Goal: Information Seeking & Learning: Learn about a topic

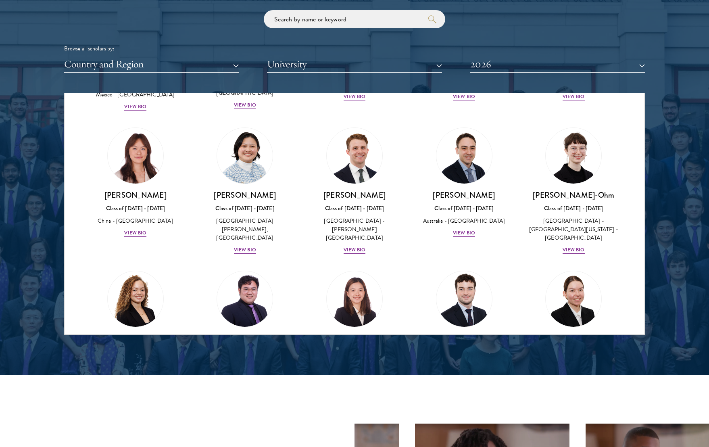
scroll to position [712, 0]
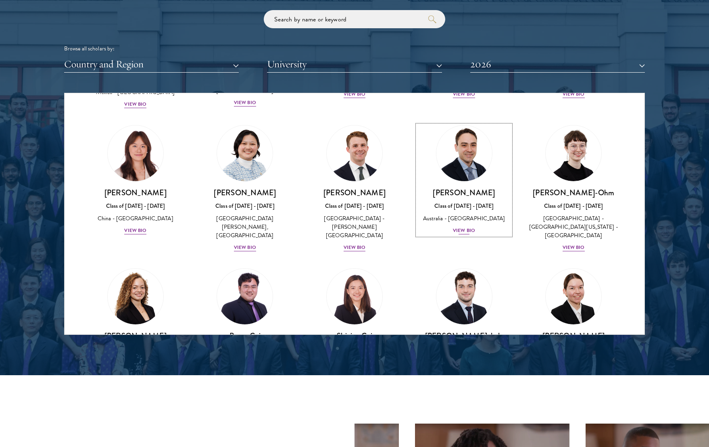
click at [447, 155] on img at bounding box center [464, 153] width 61 height 61
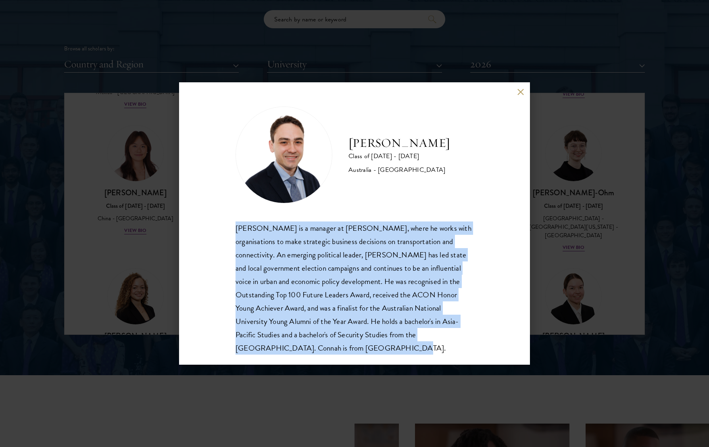
drag, startPoint x: 236, startPoint y: 223, endPoint x: 393, endPoint y: 347, distance: 199.7
click at [397, 347] on div "[PERSON_NAME] Class of [DATE] - [DATE] [GEOGRAPHIC_DATA] - [GEOGRAPHIC_DATA] [P…" at bounding box center [354, 223] width 351 height 282
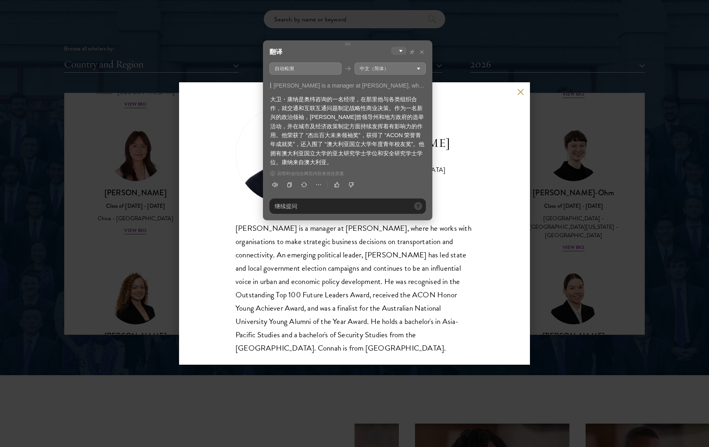
drag, startPoint x: 315, startPoint y: 124, endPoint x: 338, endPoint y: 137, distance: 26.0
click at [317, 124] on div "大卫・康纳是奥纬咨询的一名经理，在那里他与各类组织合作，就交通和互联互通问题制定战略性商业决策。作为一名新兴的政治领袖，[PERSON_NAME]曾领导州和地…" at bounding box center [347, 131] width 155 height 72
drag, startPoint x: 317, startPoint y: 115, endPoint x: 410, endPoint y: 112, distance: 92.4
click at [410, 112] on div "大卫・康纳是奥纬咨询的一名经理，在那里他与各类组织合作，就交通和互联互通问题制定战略性商业决策。作为一名新兴的政治领袖，[PERSON_NAME]曾领导州和地…" at bounding box center [347, 131] width 155 height 72
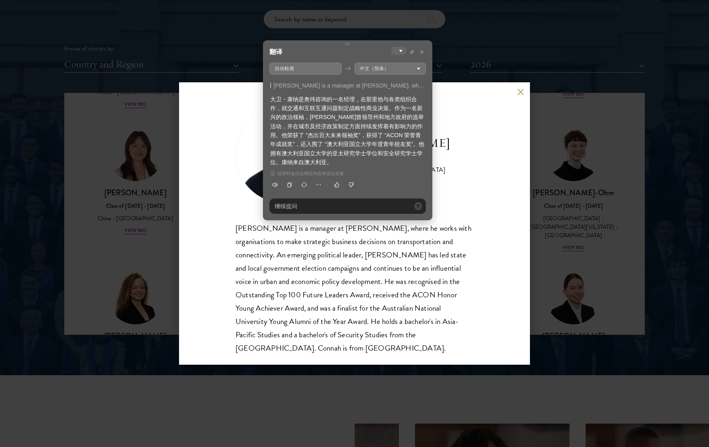
drag, startPoint x: 413, startPoint y: 115, endPoint x: 412, endPoint y: 126, distance: 10.9
click at [412, 126] on div "大卫・康纳是奥纬咨询的一名经理，在那里他与各类组织合作，就交通和互联互通问题制定战略性商业决策。作为一名新兴的政治领袖，[PERSON_NAME]曾领导州和地…" at bounding box center [347, 131] width 155 height 72
drag, startPoint x: 414, startPoint y: 126, endPoint x: 424, endPoint y: 163, distance: 37.8
click at [424, 163] on div "大卫・康纳是奥纬咨询的一名经理，在那里他与各类组织合作，就交通和互联互通问题制定战略性商业决策。作为一名新兴的政治领袖，[PERSON_NAME]曾领导州和地…" at bounding box center [347, 131] width 155 height 72
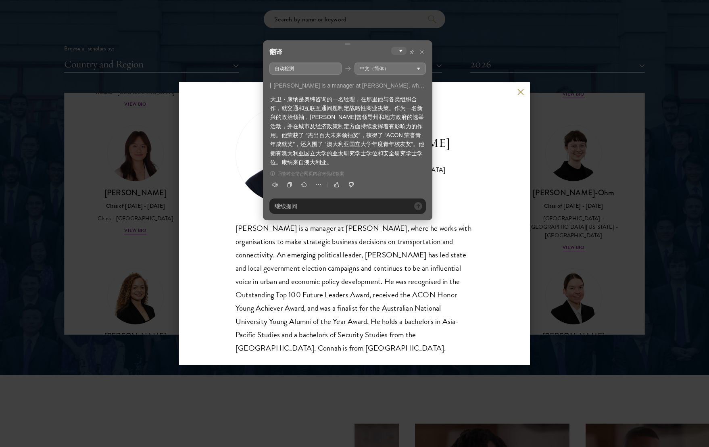
click at [424, 163] on div "大卫・康纳是奥纬咨询的一名经理，在那里他与各类组织合作，就交通和互联互通问题制定战略性商业决策。作为一名新兴的政治领袖，[PERSON_NAME]曾领导州和地…" at bounding box center [347, 131] width 155 height 72
click at [489, 151] on div "[PERSON_NAME] Class of [DATE] - [DATE] [GEOGRAPHIC_DATA] - [GEOGRAPHIC_DATA] [P…" at bounding box center [354, 223] width 351 height 282
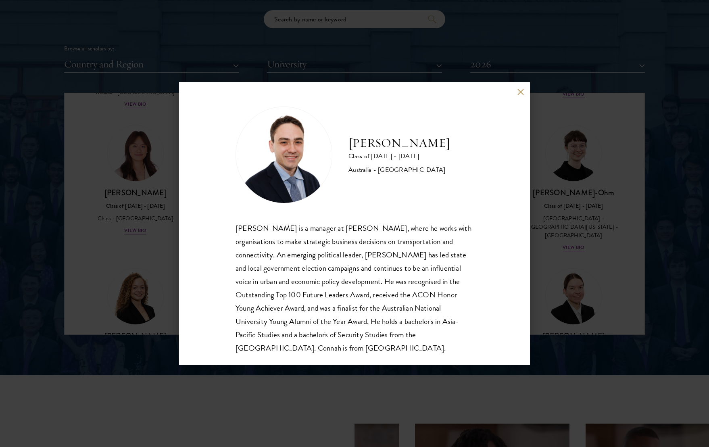
click at [517, 97] on div "[PERSON_NAME] Class of [DATE] - [DATE] [GEOGRAPHIC_DATA] - [GEOGRAPHIC_DATA] [P…" at bounding box center [354, 223] width 351 height 282
click at [520, 93] on button at bounding box center [520, 91] width 7 height 7
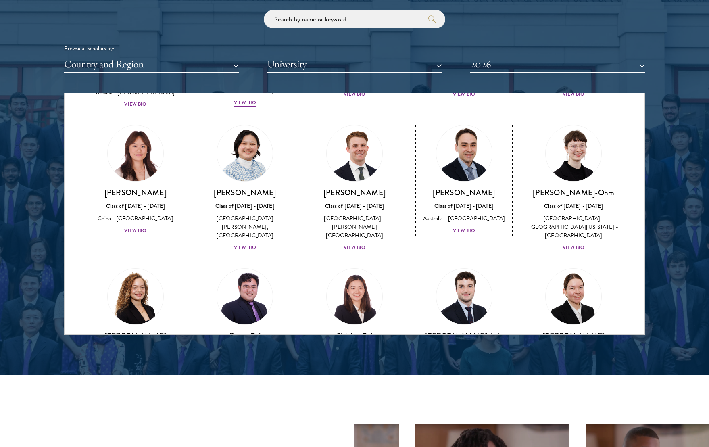
scroll to position [781, 0]
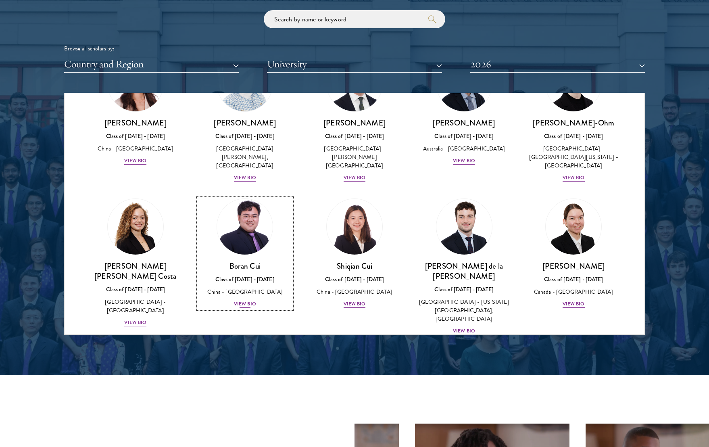
click at [238, 212] on img at bounding box center [244, 226] width 61 height 61
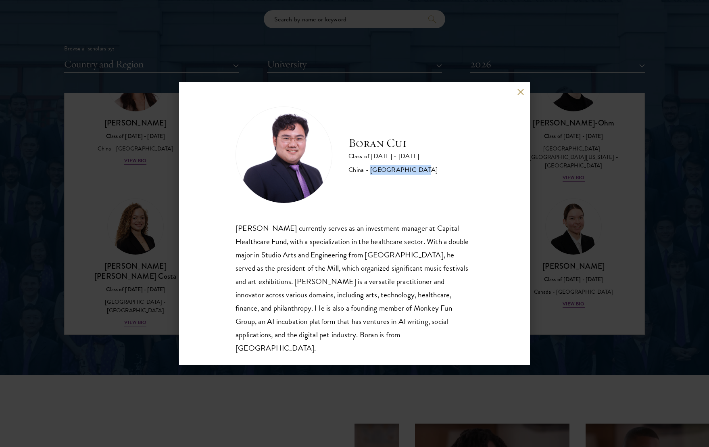
drag, startPoint x: 371, startPoint y: 168, endPoint x: 418, endPoint y: 172, distance: 47.8
click at [418, 172] on div "[PERSON_NAME] Class of [DATE] - [DATE] [GEOGRAPHIC_DATA] - [GEOGRAPHIC_DATA]" at bounding box center [355, 154] width 238 height 97
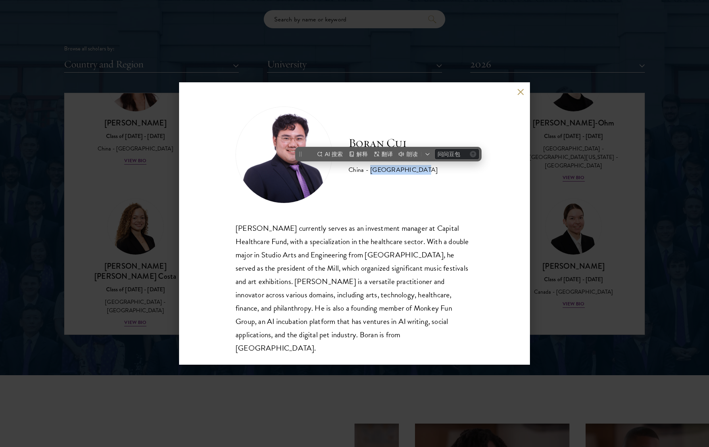
copy div "[GEOGRAPHIC_DATA]"
